Goal: Information Seeking & Learning: Check status

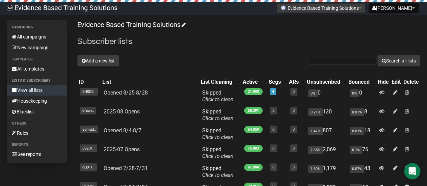
click at [30, 86] on link "View all lists" at bounding box center [37, 90] width 60 height 11
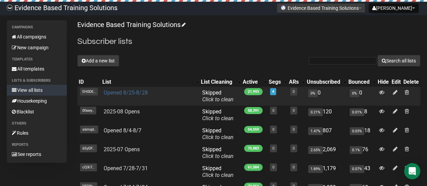
click at [135, 93] on link "Opened 8/25-8/28" at bounding box center [126, 92] width 44 height 6
click at [132, 89] on link "Opened 8/25-8/28" at bounding box center [126, 92] width 44 height 6
